Goal: Transaction & Acquisition: Subscribe to service/newsletter

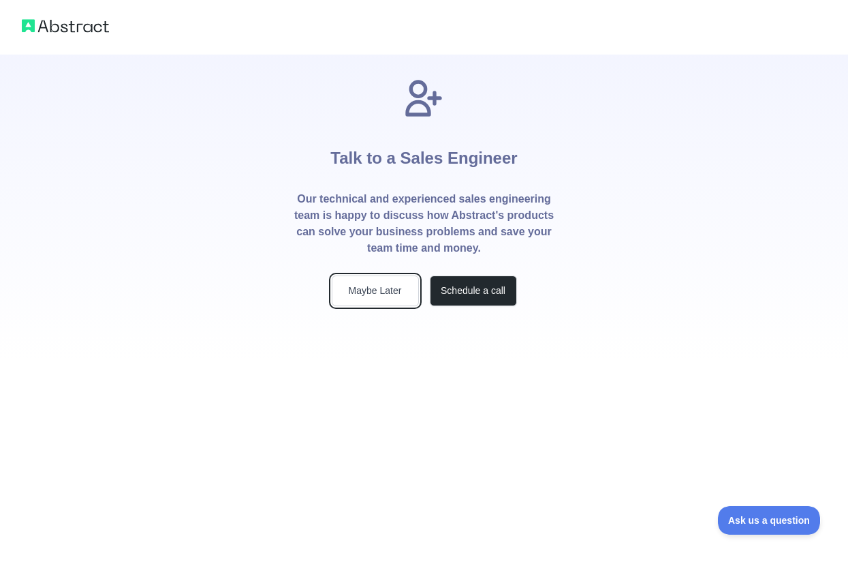
click at [395, 293] on button "Maybe Later" at bounding box center [375, 290] width 87 height 31
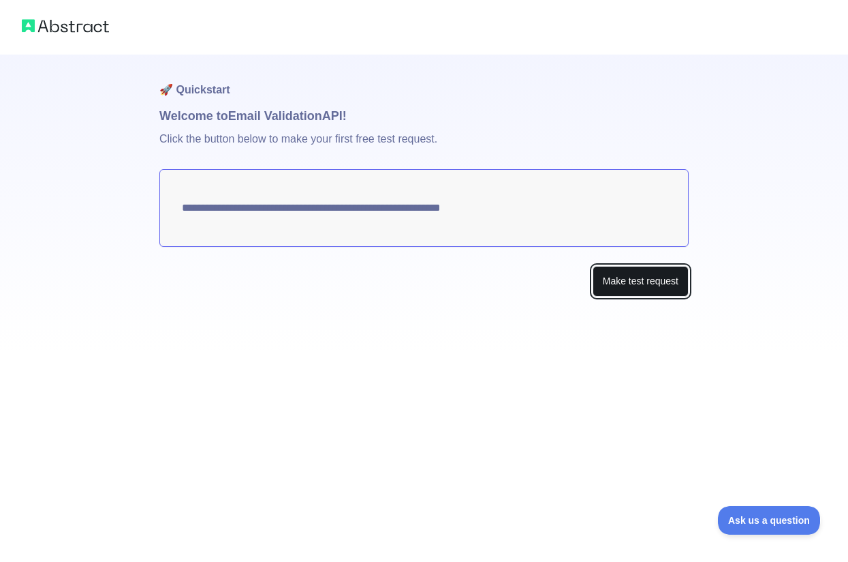
click at [639, 283] on button "Make test request" at bounding box center [641, 281] width 96 height 31
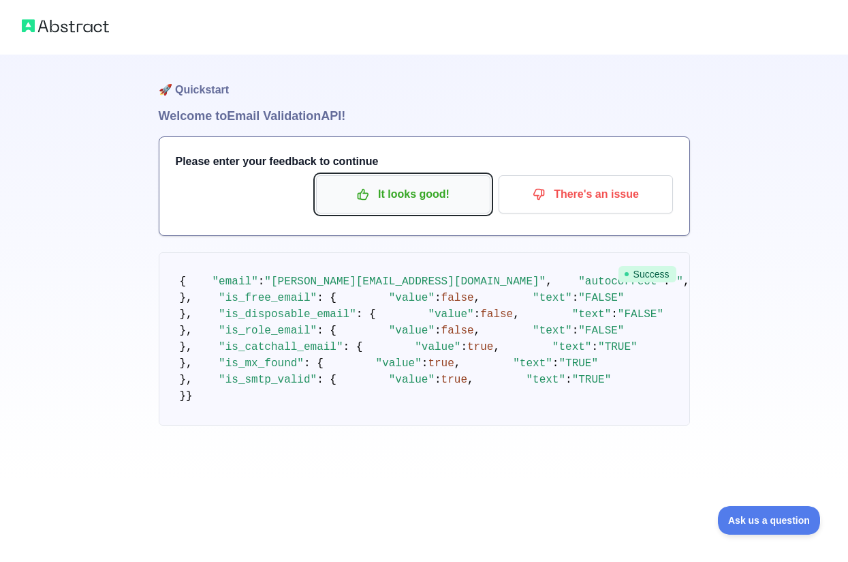
click at [416, 200] on p "It looks good!" at bounding box center [403, 194] width 154 height 23
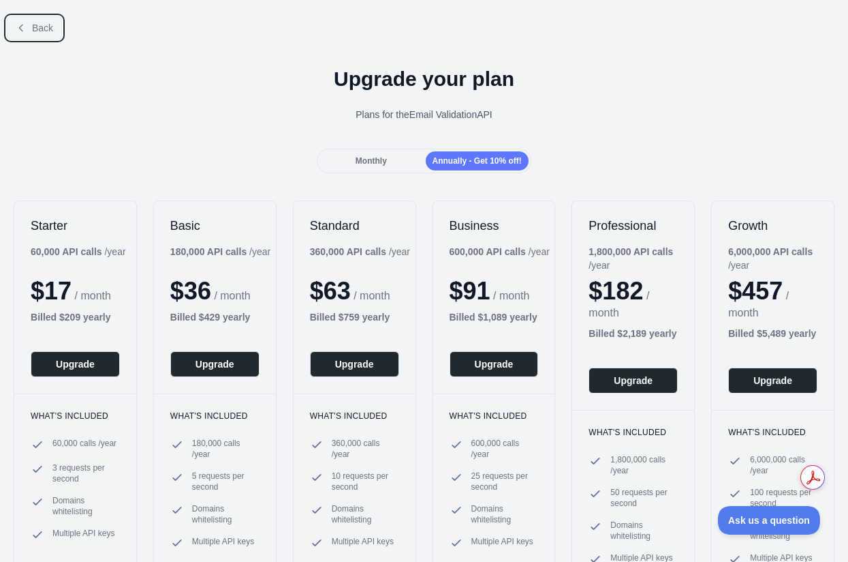
click at [45, 33] on span "Back" at bounding box center [42, 27] width 21 height 11
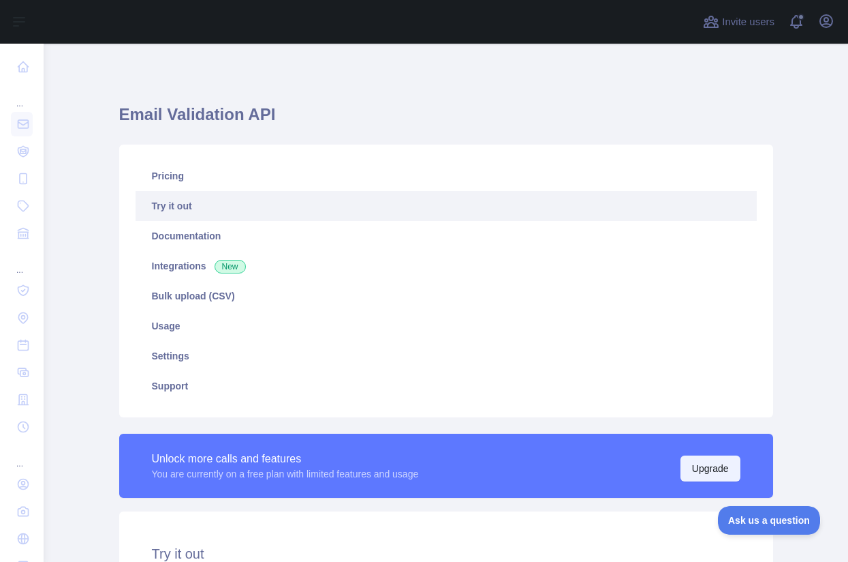
click at [707, 475] on button "Upgrade" at bounding box center [711, 468] width 60 height 26
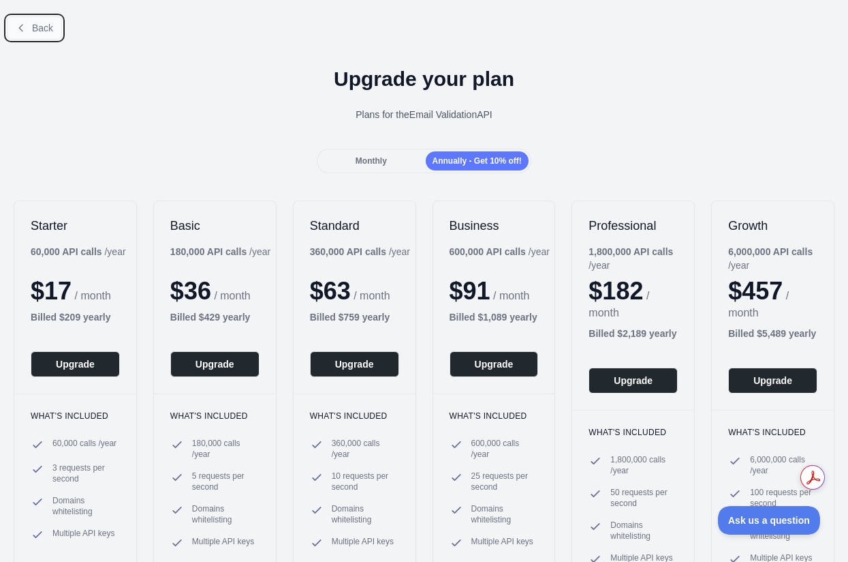
click at [51, 33] on button "Back" at bounding box center [34, 27] width 55 height 23
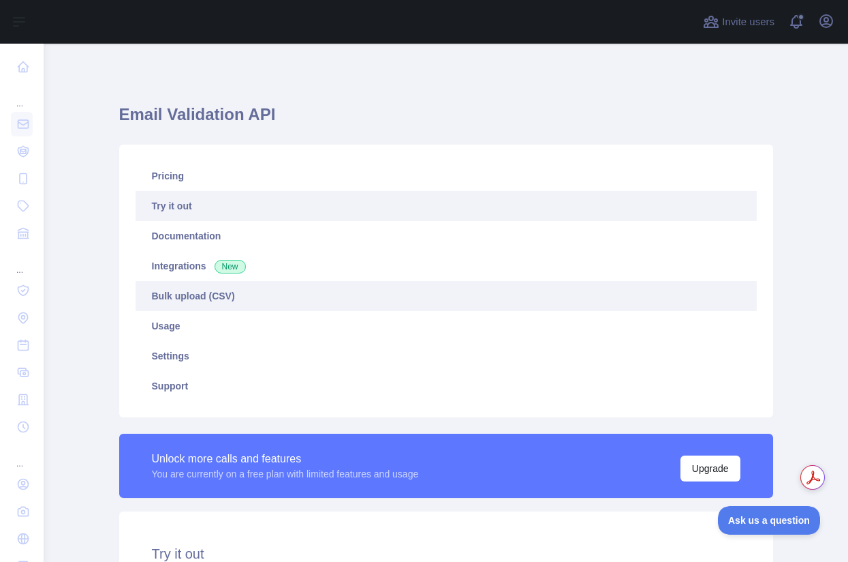
click at [196, 292] on link "Bulk upload (CSV)" at bounding box center [447, 296] width 622 height 30
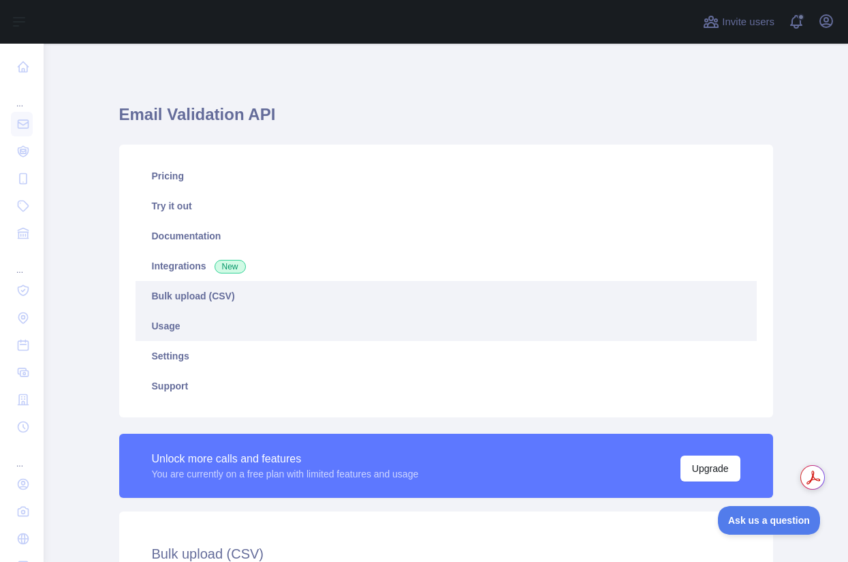
scroll to position [1, 0]
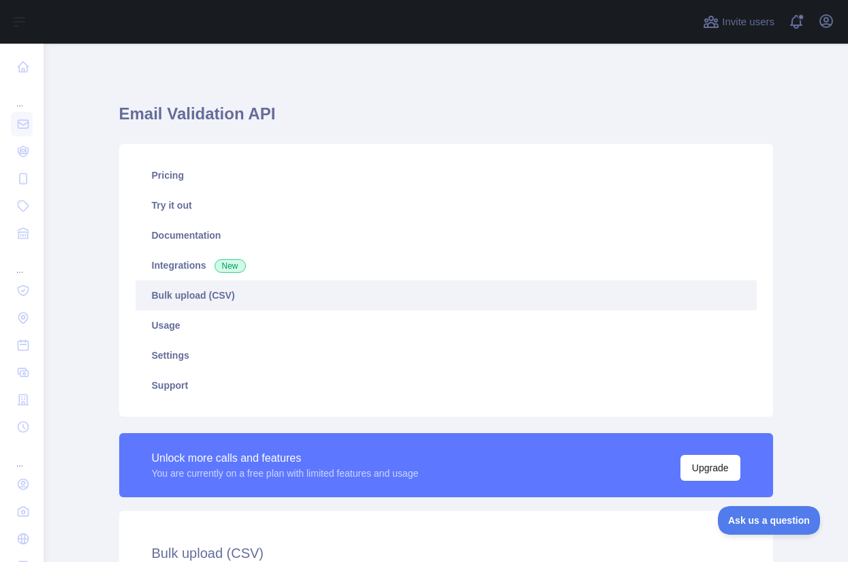
click at [191, 295] on link "Bulk upload (CSV)" at bounding box center [447, 295] width 622 height 30
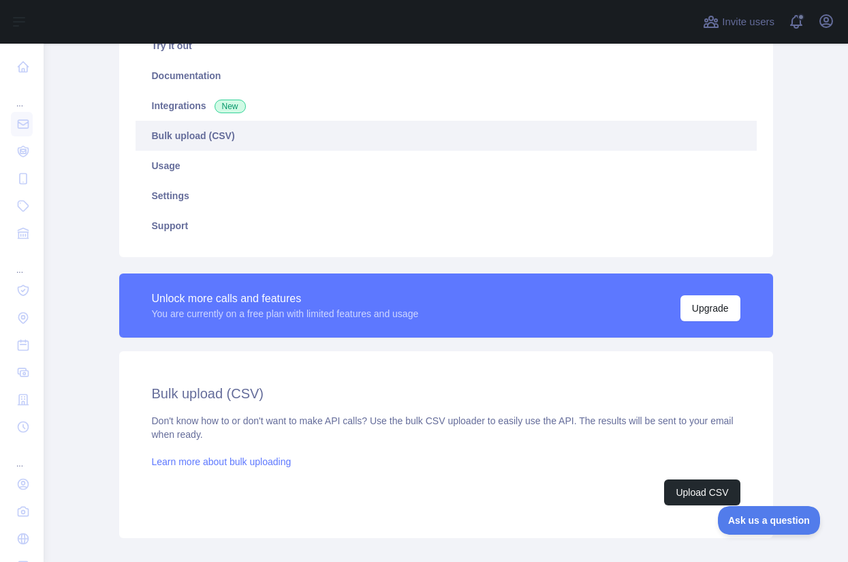
scroll to position [237, 0]
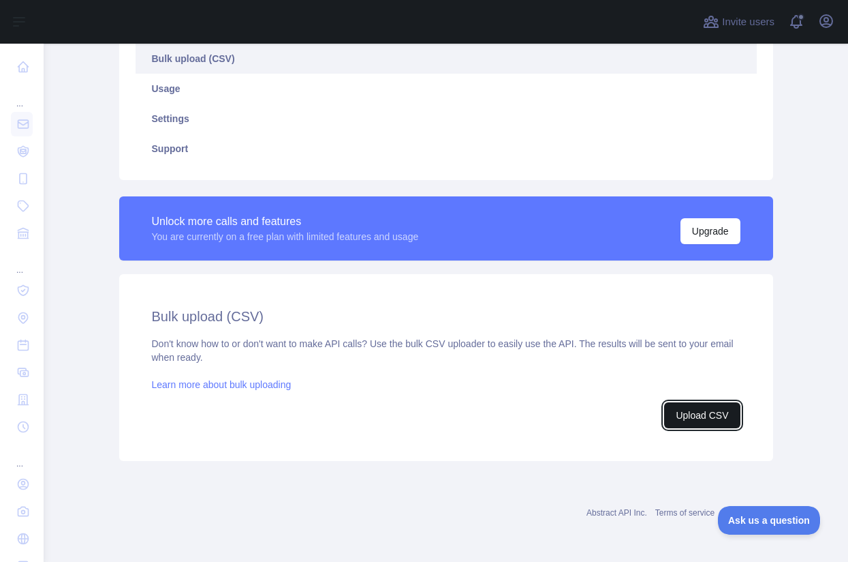
click at [711, 413] on button "Upload CSV" at bounding box center [702, 415] width 76 height 26
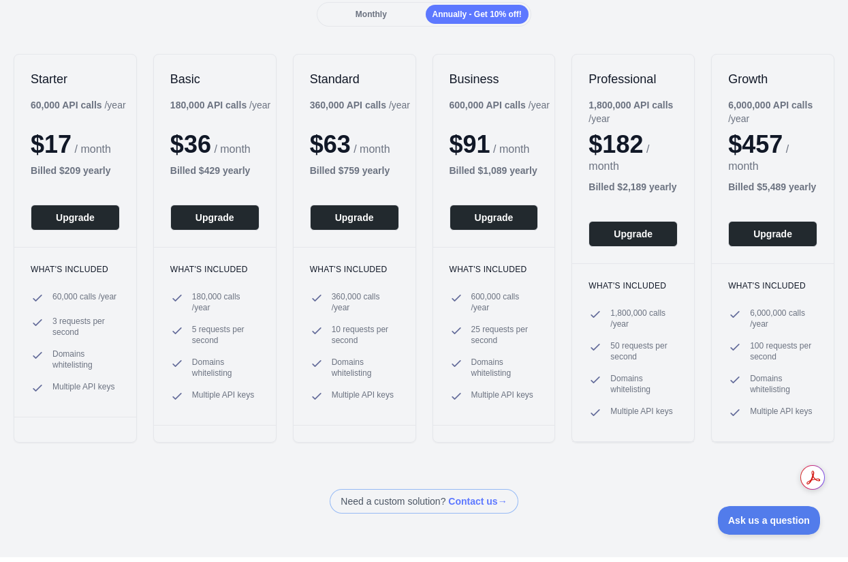
scroll to position [151, 0]
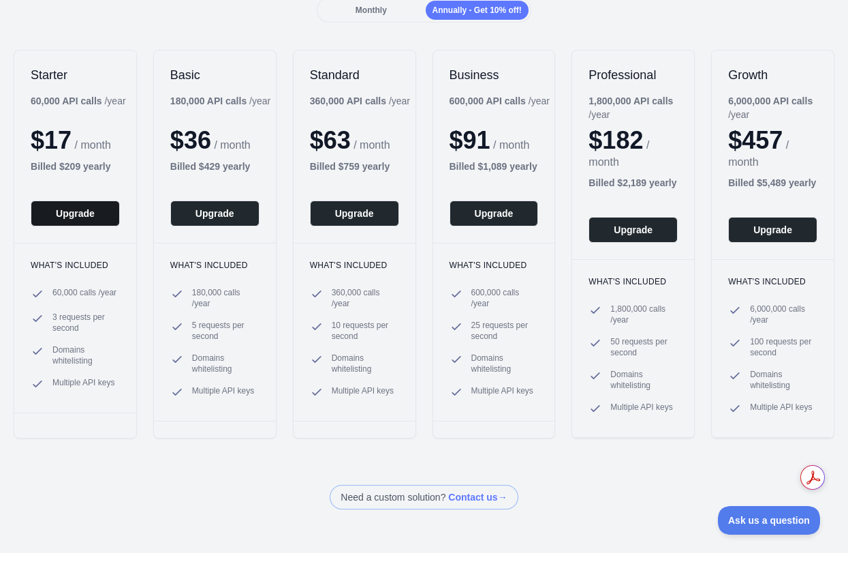
click at [79, 219] on button "Upgrade" at bounding box center [75, 213] width 89 height 26
